Goal: Information Seeking & Learning: Understand process/instructions

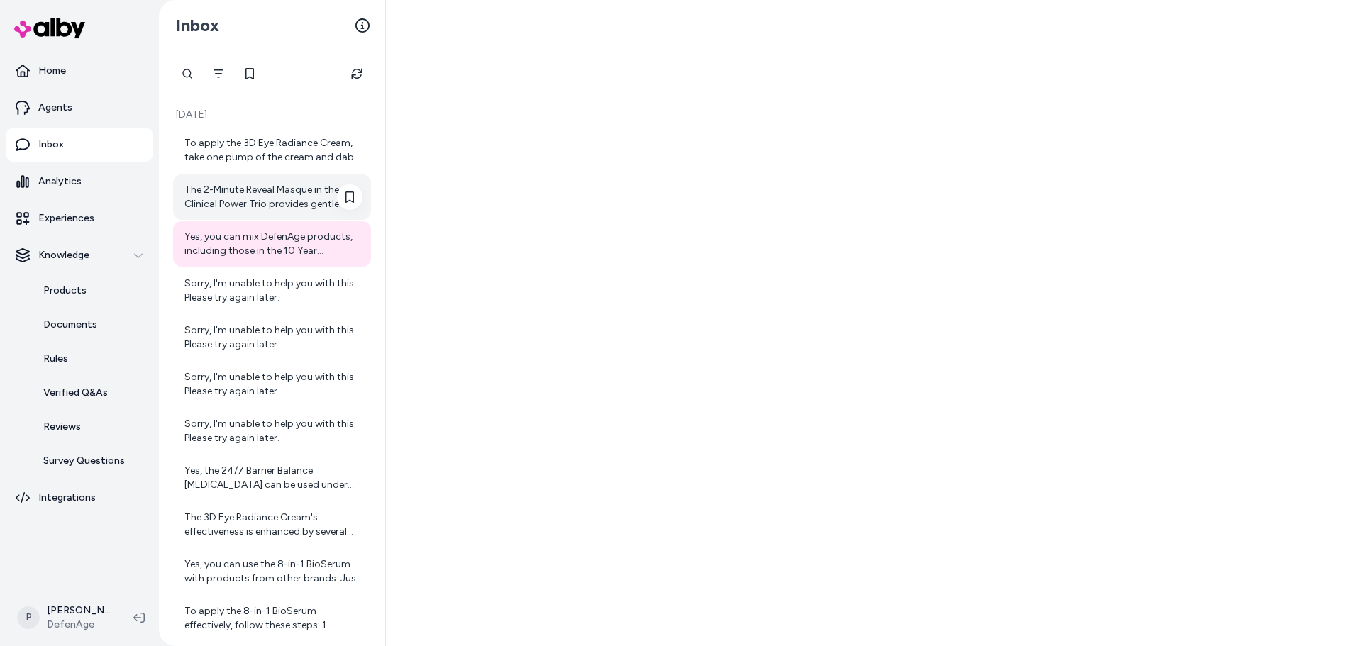
click at [272, 206] on div "The 2-Minute Reveal Masque in the Clinical Power Trio provides gentle exfoliati…" at bounding box center [273, 197] width 178 height 28
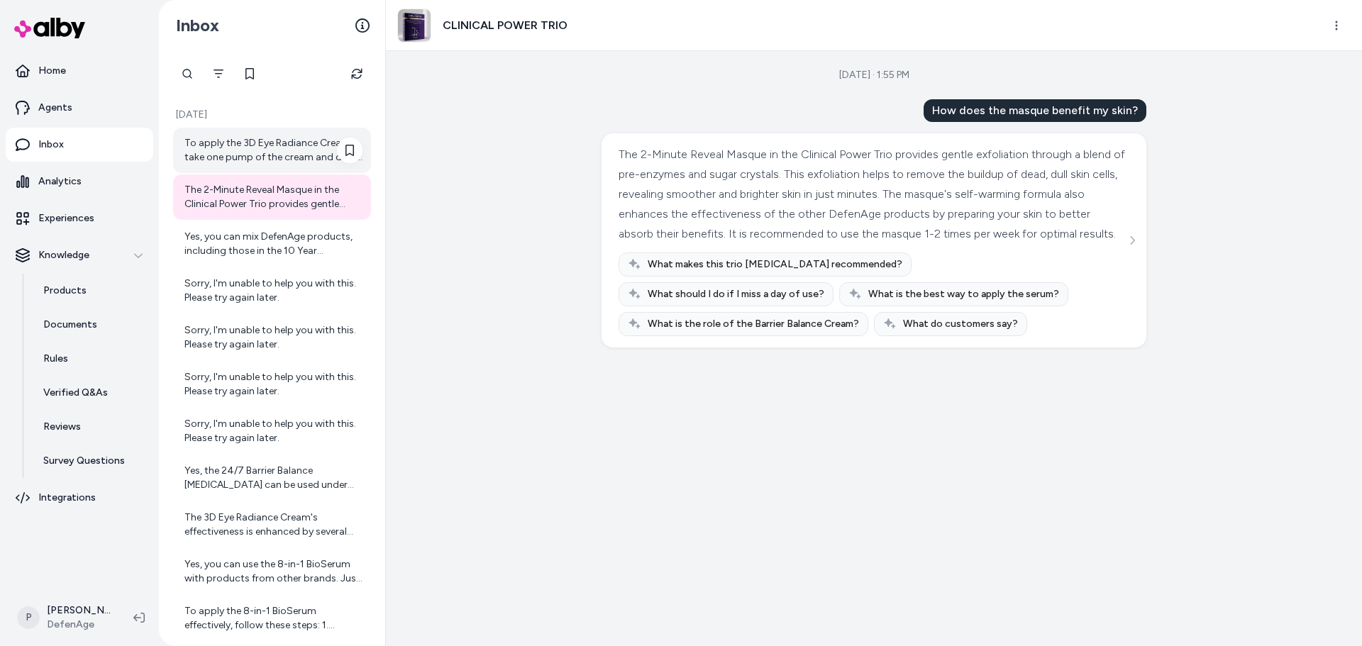
click at [272, 161] on div "To apply the 3D Eye Radiance Cream, take one pump of the cream and dab it 3 tim…" at bounding box center [273, 150] width 178 height 28
